Goal: Task Accomplishment & Management: Use online tool/utility

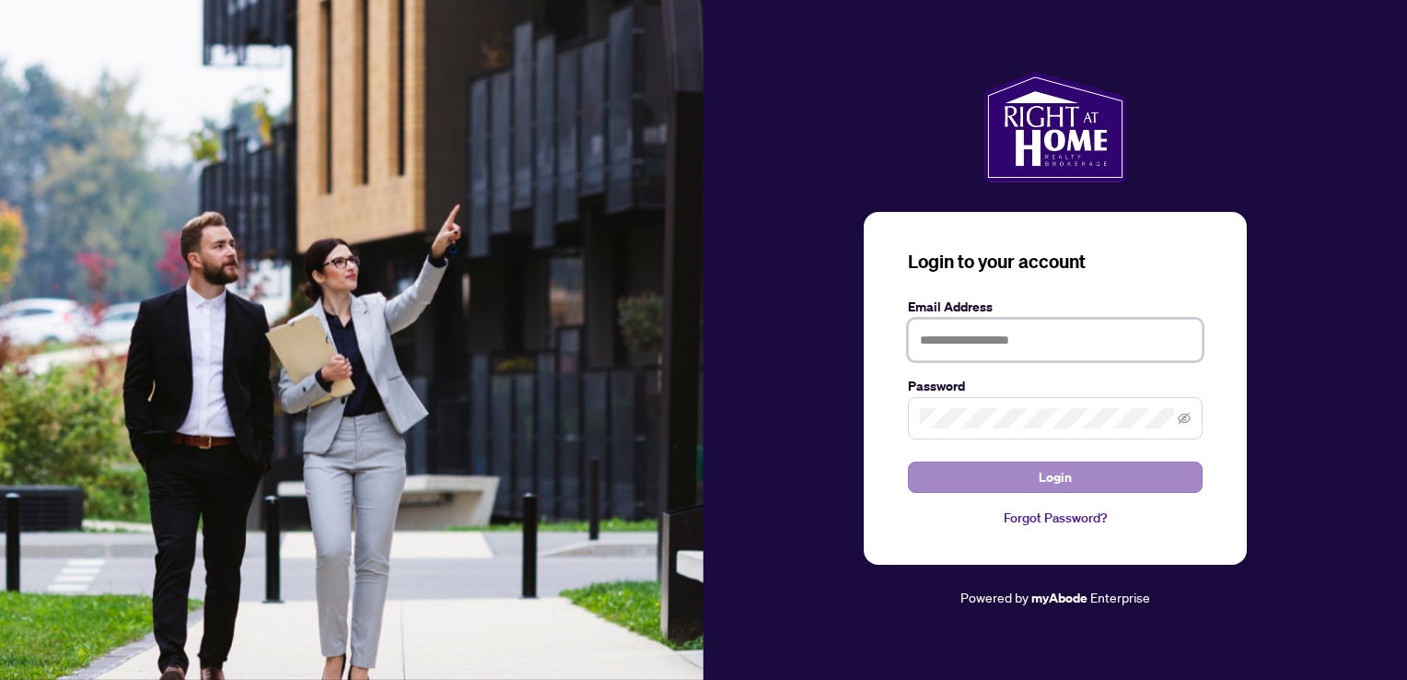
type input "**********"
click at [1066, 473] on span "Login" at bounding box center [1055, 476] width 33 height 29
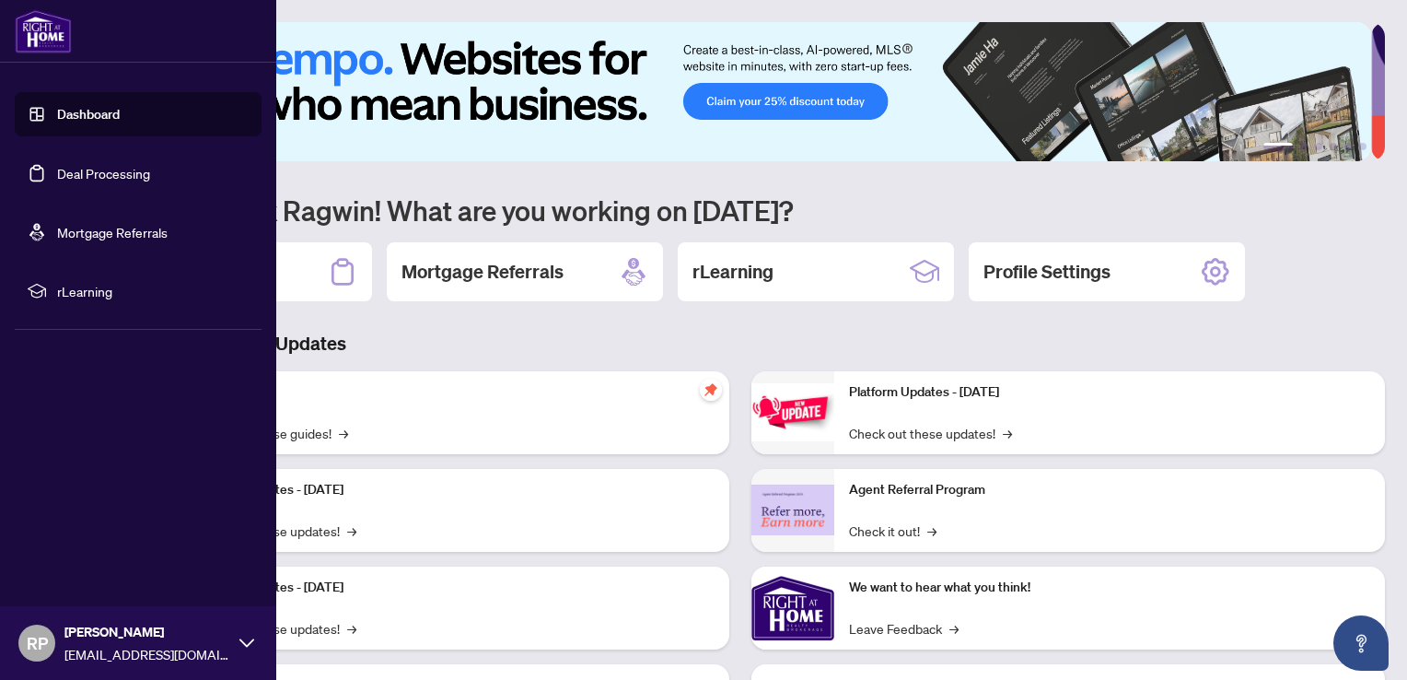
click at [66, 173] on link "Deal Processing" at bounding box center [103, 173] width 93 height 17
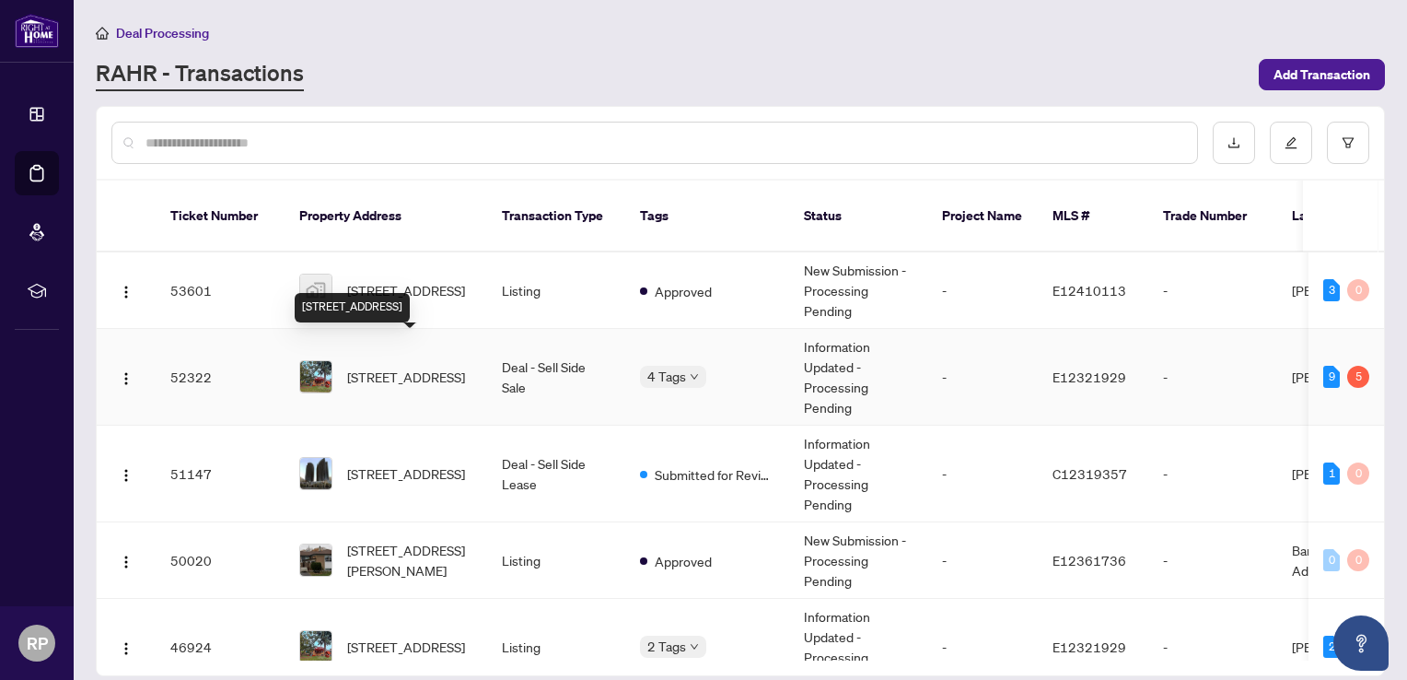
click at [391, 367] on span "[STREET_ADDRESS]" at bounding box center [406, 377] width 118 height 20
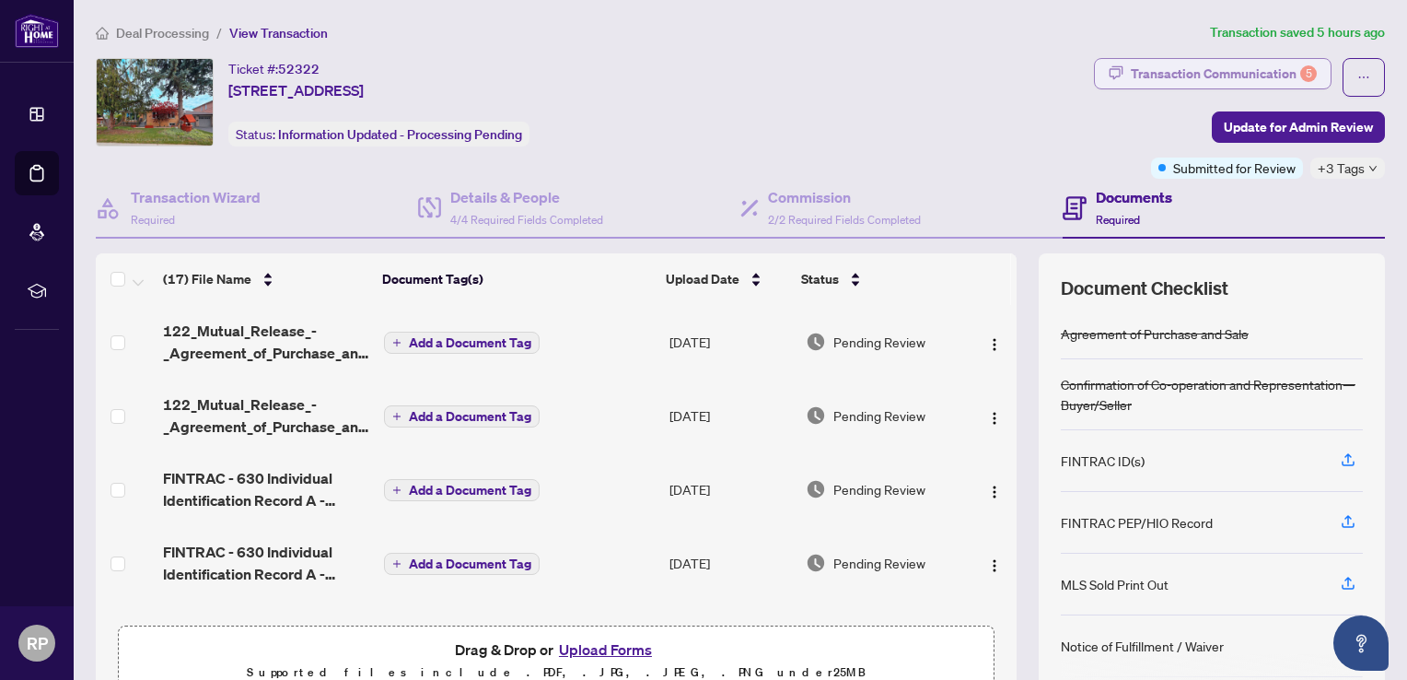
click at [1155, 73] on div "Transaction Communication 5" at bounding box center [1224, 73] width 186 height 29
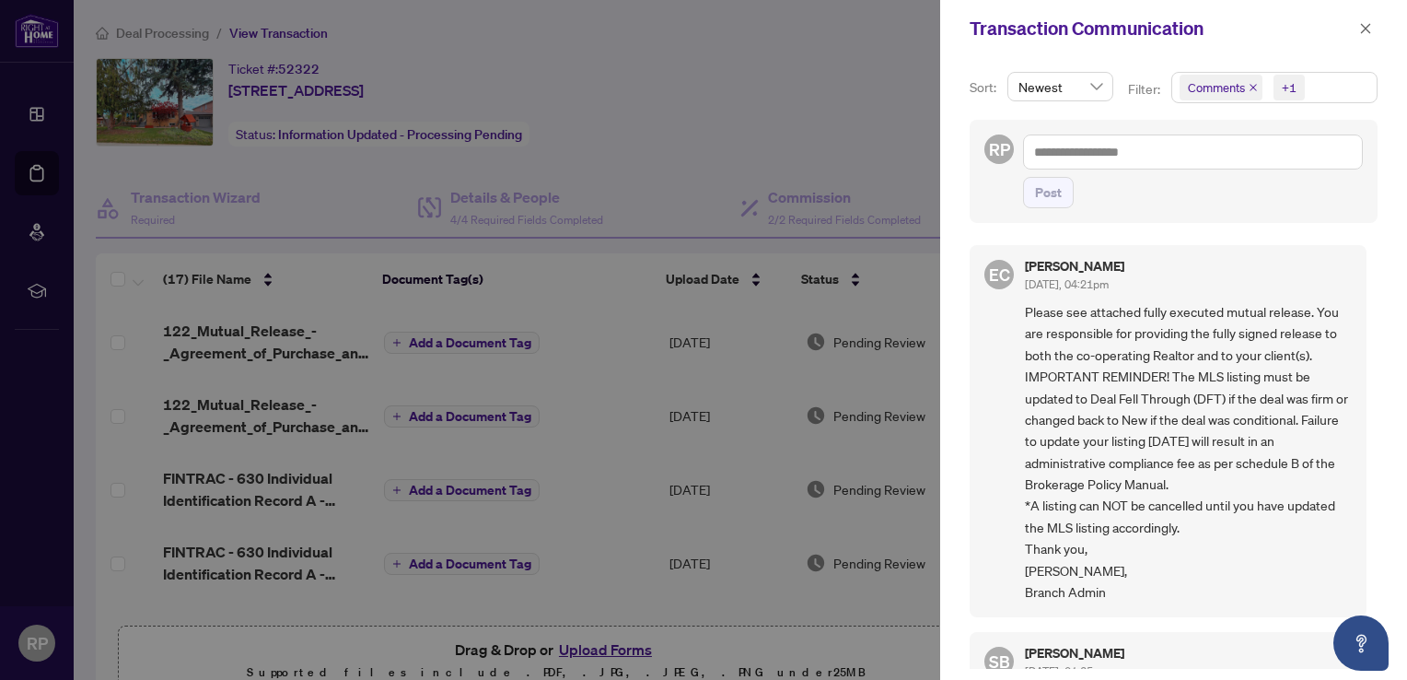
click at [784, 137] on div at bounding box center [703, 340] width 1407 height 680
click at [1363, 35] on span "button" at bounding box center [1366, 28] width 13 height 29
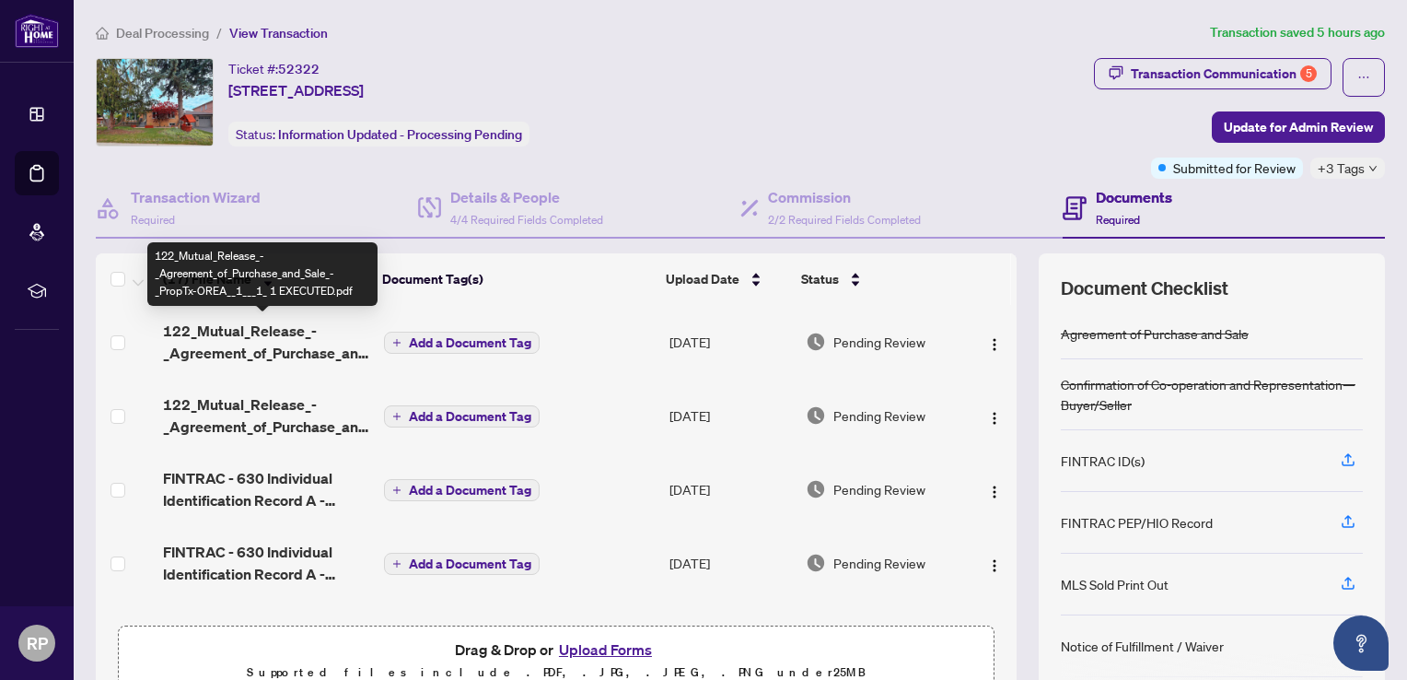
click at [214, 360] on span "122_Mutual_Release_-_Agreement_of_Purchase_and_Sale_-_PropTx-OREA__1___1_ 1 EXE…" at bounding box center [265, 342] width 205 height 44
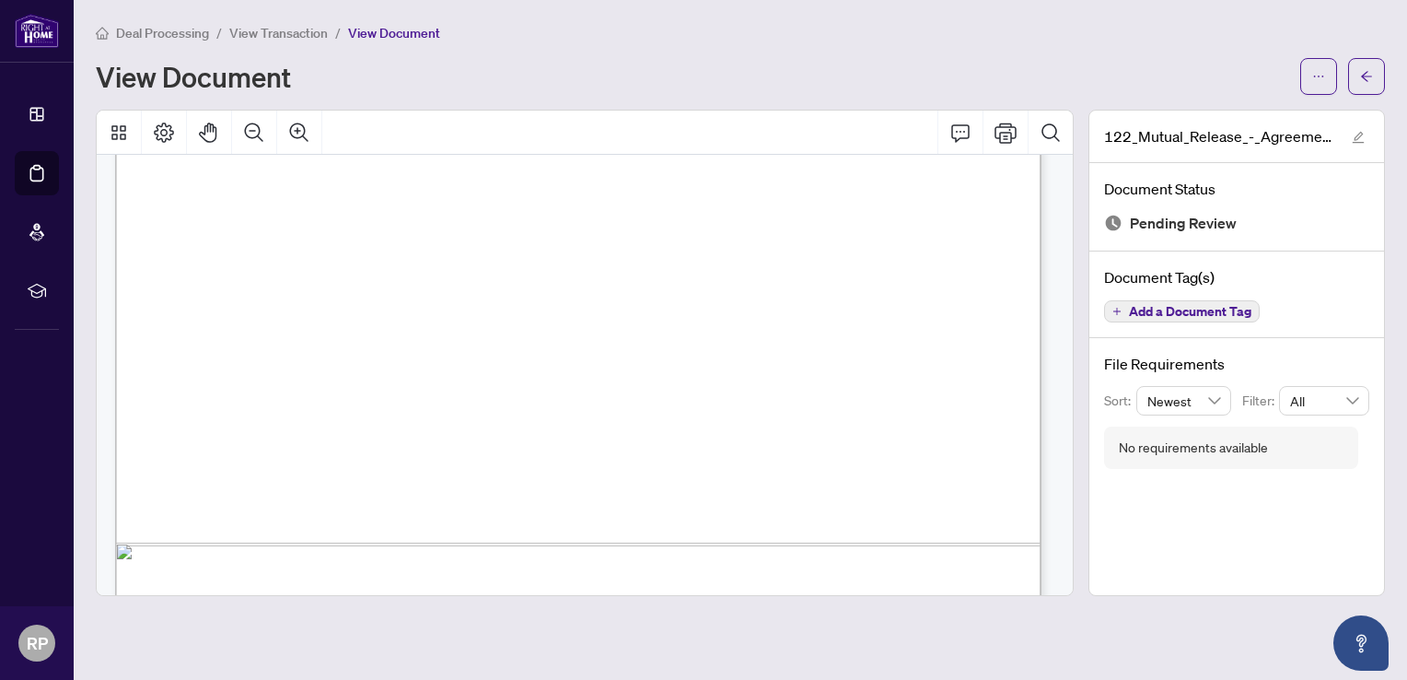
scroll to position [794, 0]
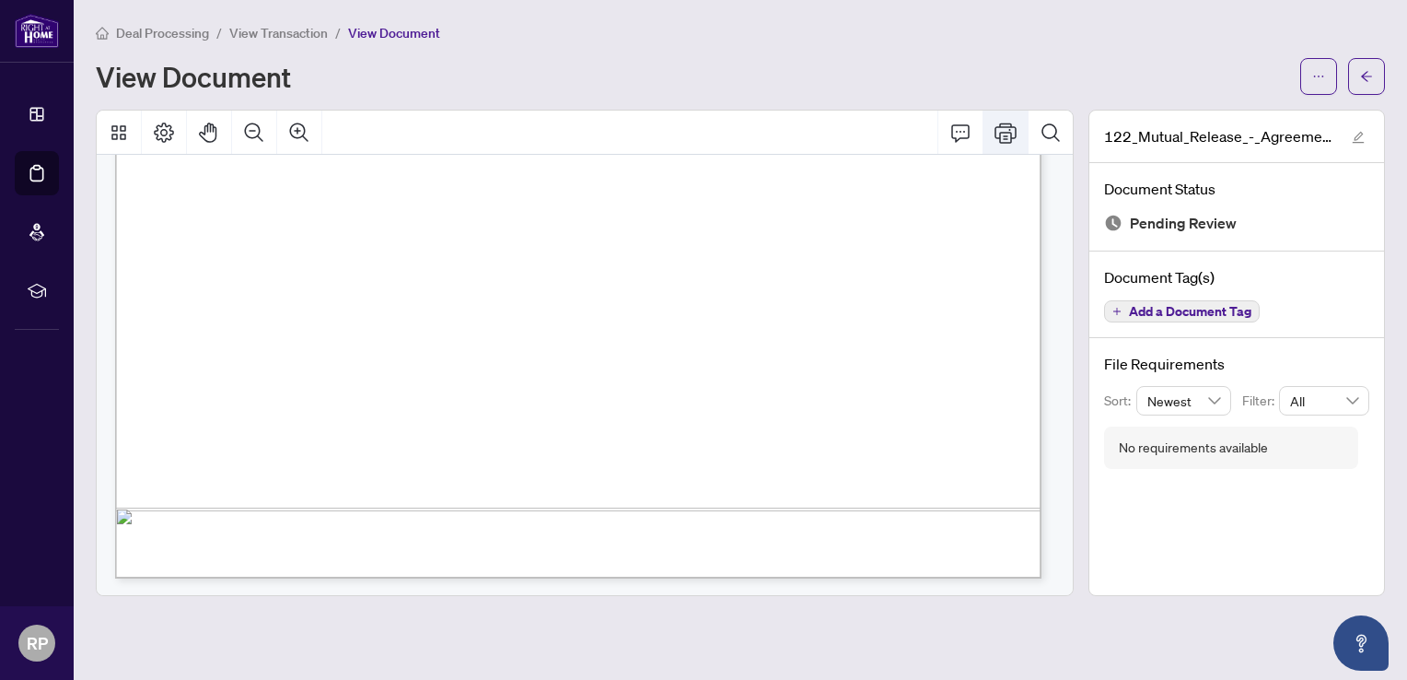
click at [1015, 138] on icon "Print" at bounding box center [1006, 133] width 22 height 22
